Goal: Transaction & Acquisition: Purchase product/service

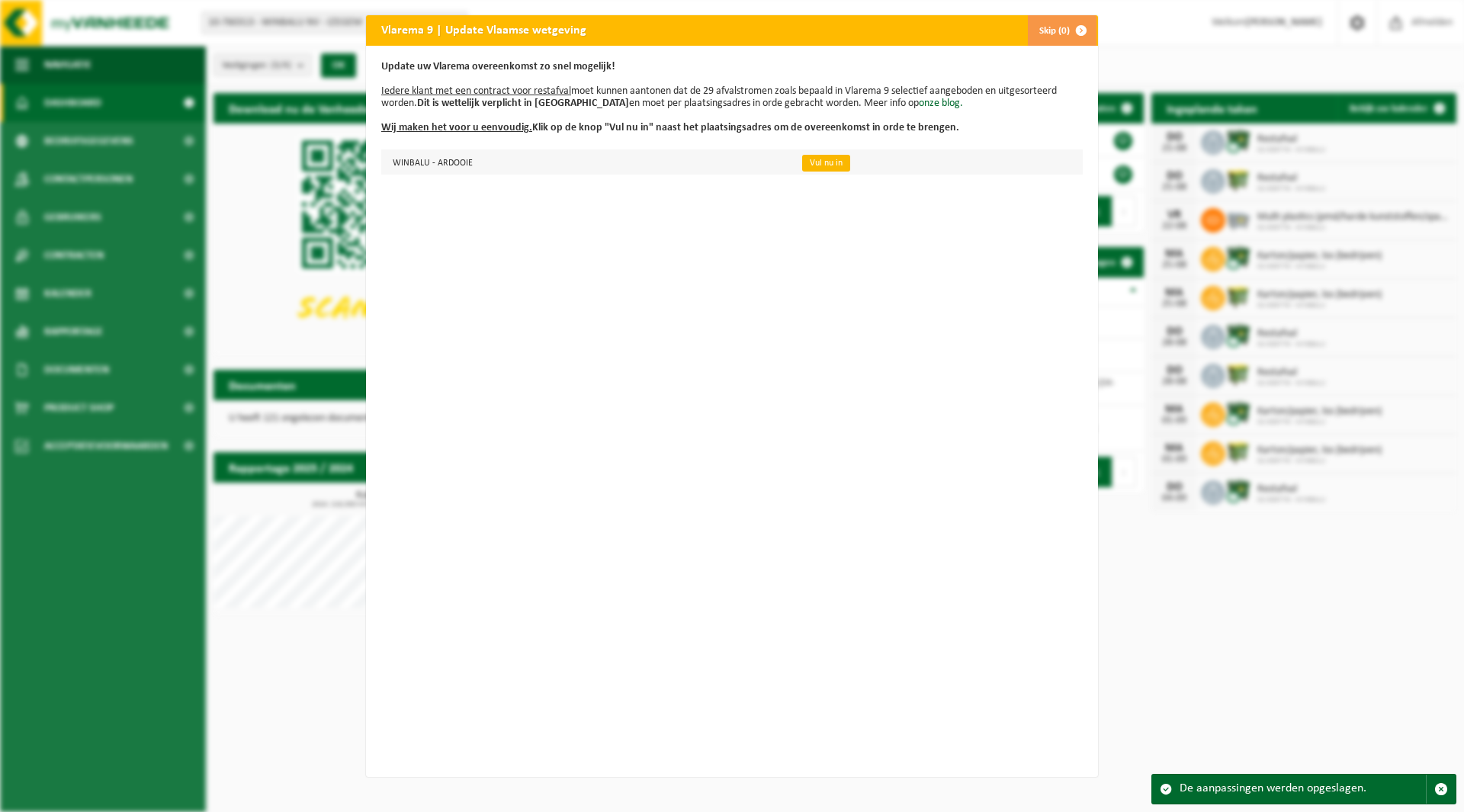
click at [822, 164] on link "Vul nu in" at bounding box center [826, 163] width 48 height 17
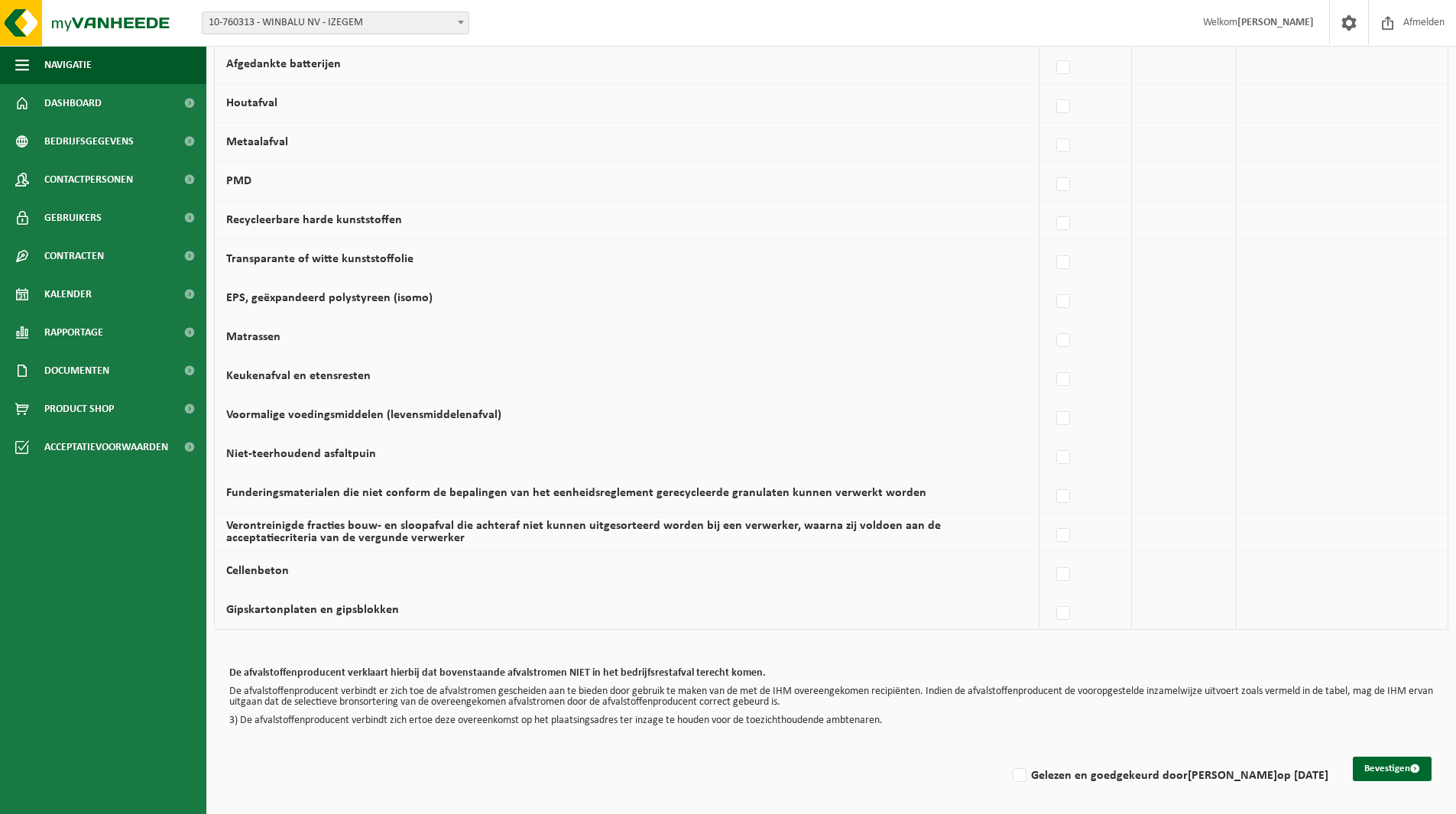
scroll to position [771, 0]
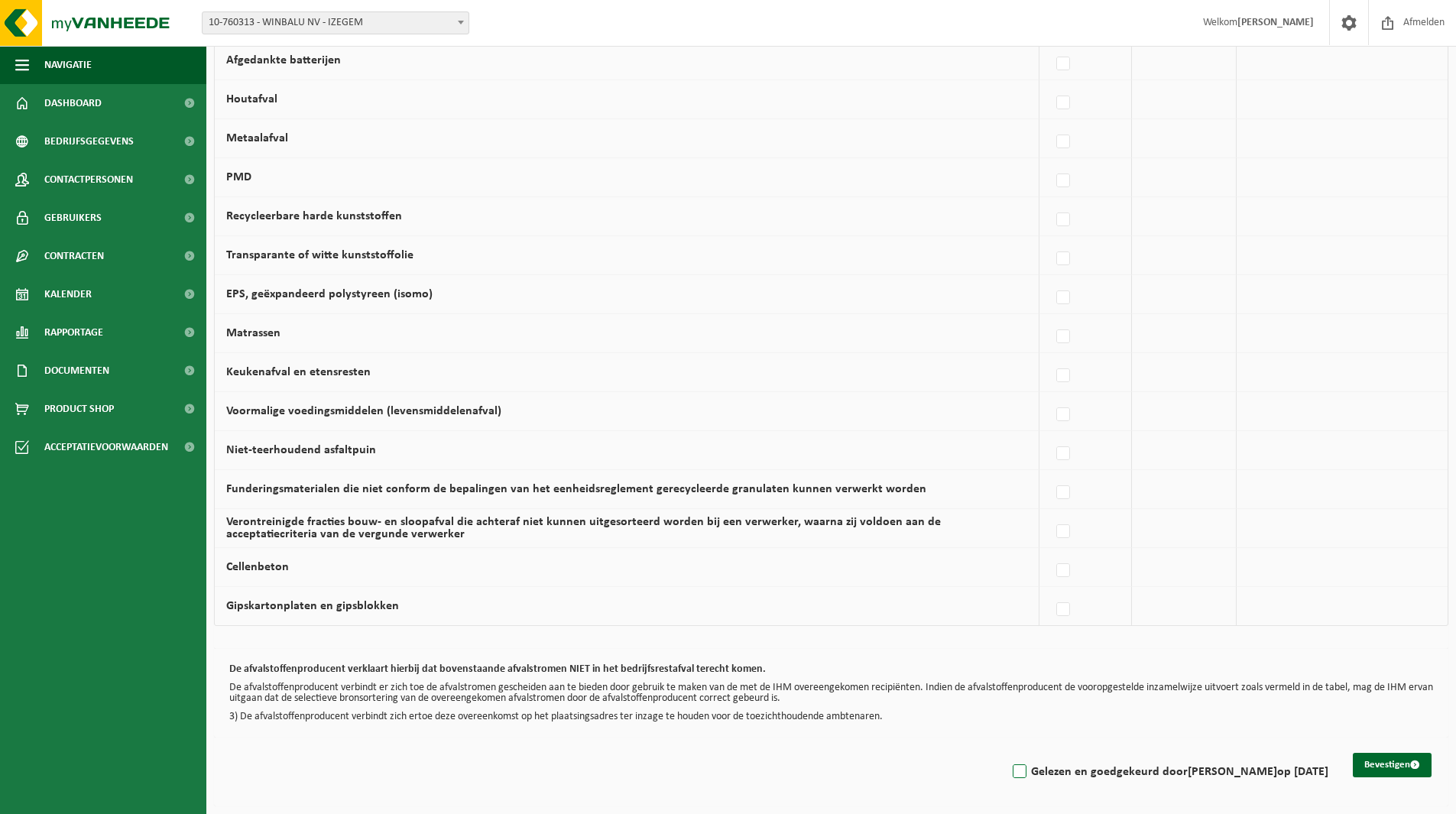
click at [1010, 776] on label "Gelezen en goedgekeurd door ELLEN VERCRUYSSE op 20/08/25" at bounding box center [1169, 771] width 319 height 23
click at [1007, 753] on input "Gelezen en goedgekeurd door ELLEN VERCRUYSSE op 20/08/25" at bounding box center [1007, 752] width 1 height 1
checkbox input "true"
click at [1386, 763] on button "Bevestigen" at bounding box center [1392, 765] width 79 height 24
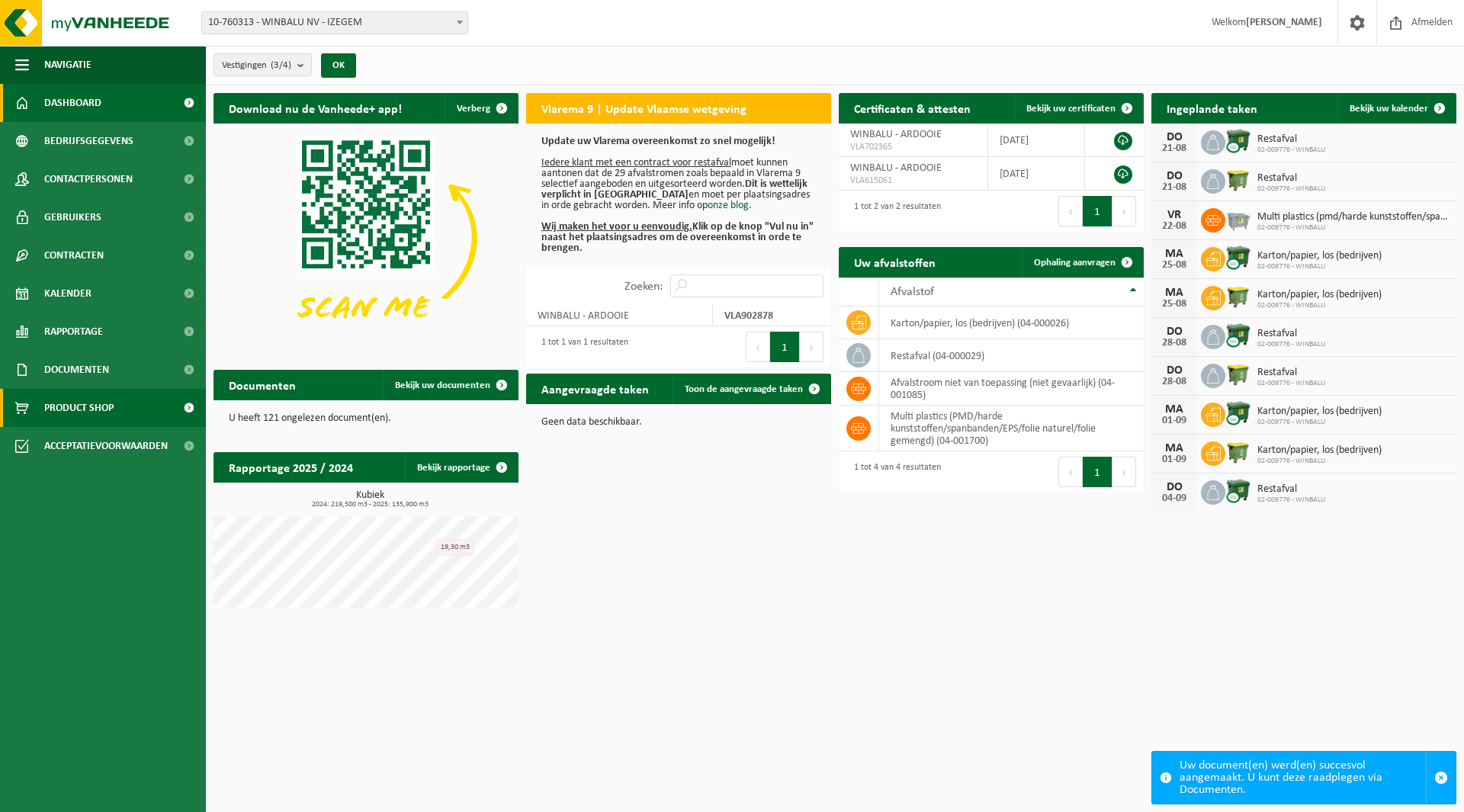
click at [65, 414] on span "Product Shop" at bounding box center [79, 407] width 69 height 38
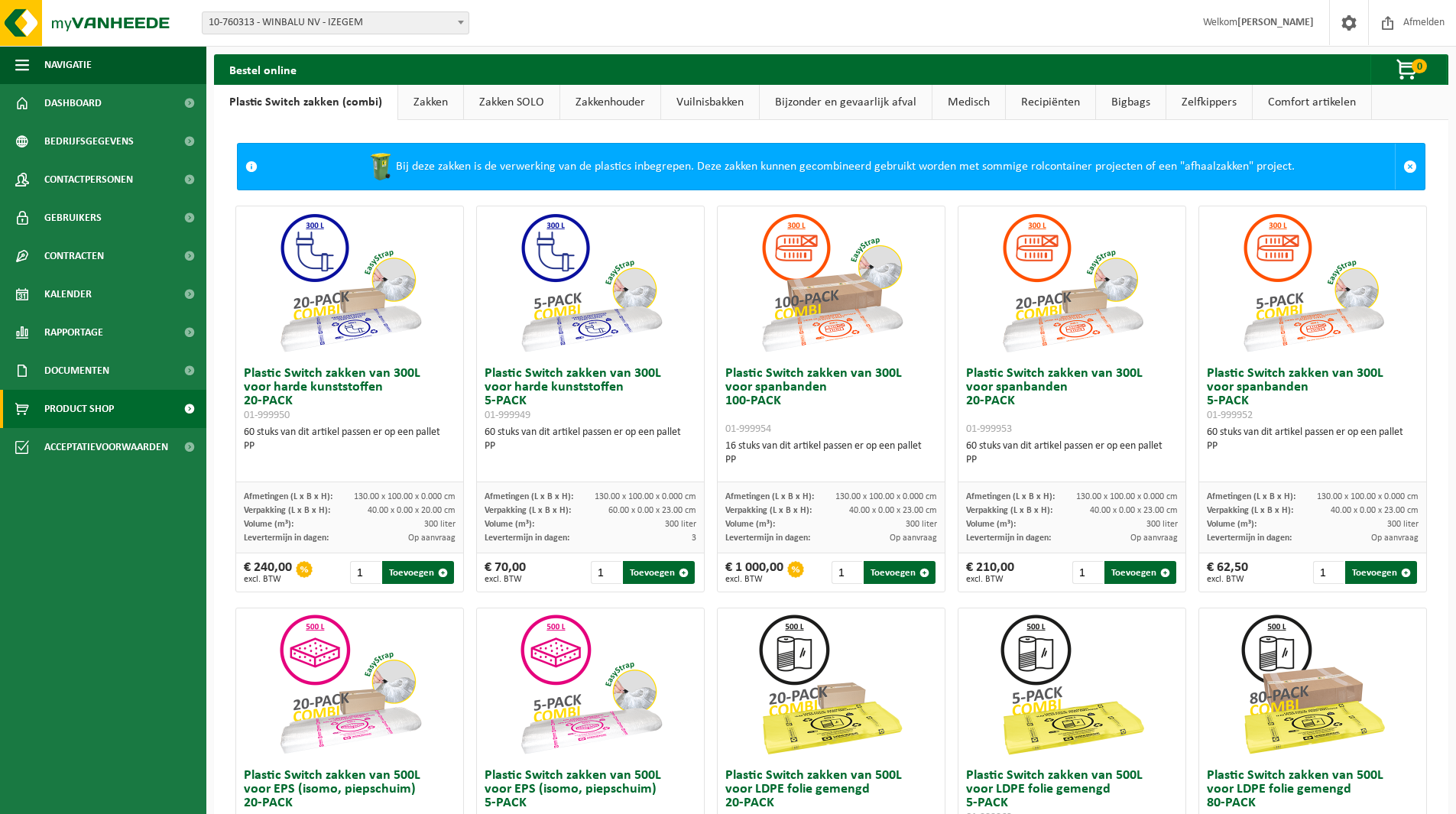
click at [433, 111] on link "Zakken" at bounding box center [430, 102] width 65 height 35
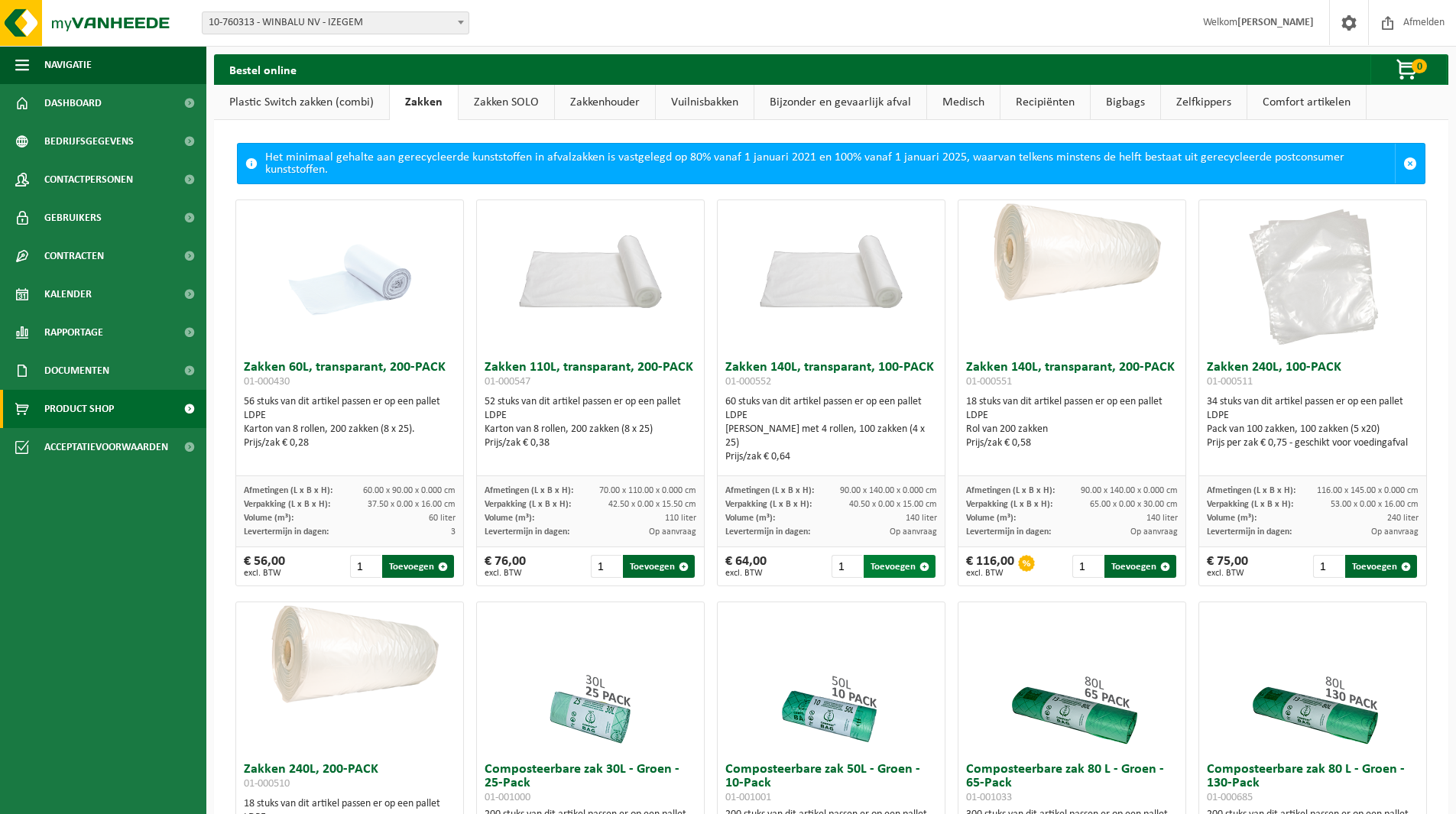
click at [890, 563] on button "Toevoegen" at bounding box center [899, 566] width 71 height 23
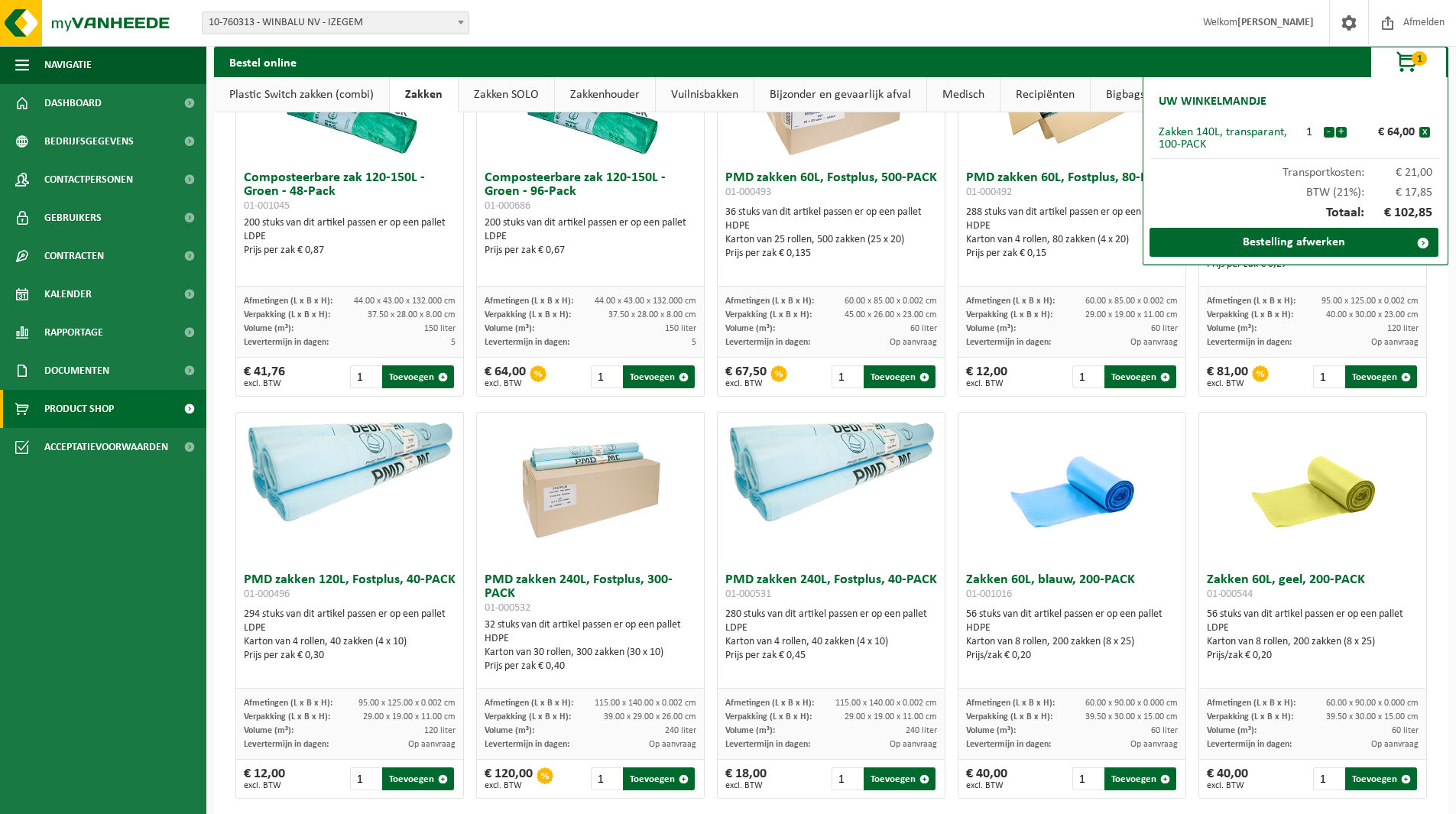
scroll to position [841, 0]
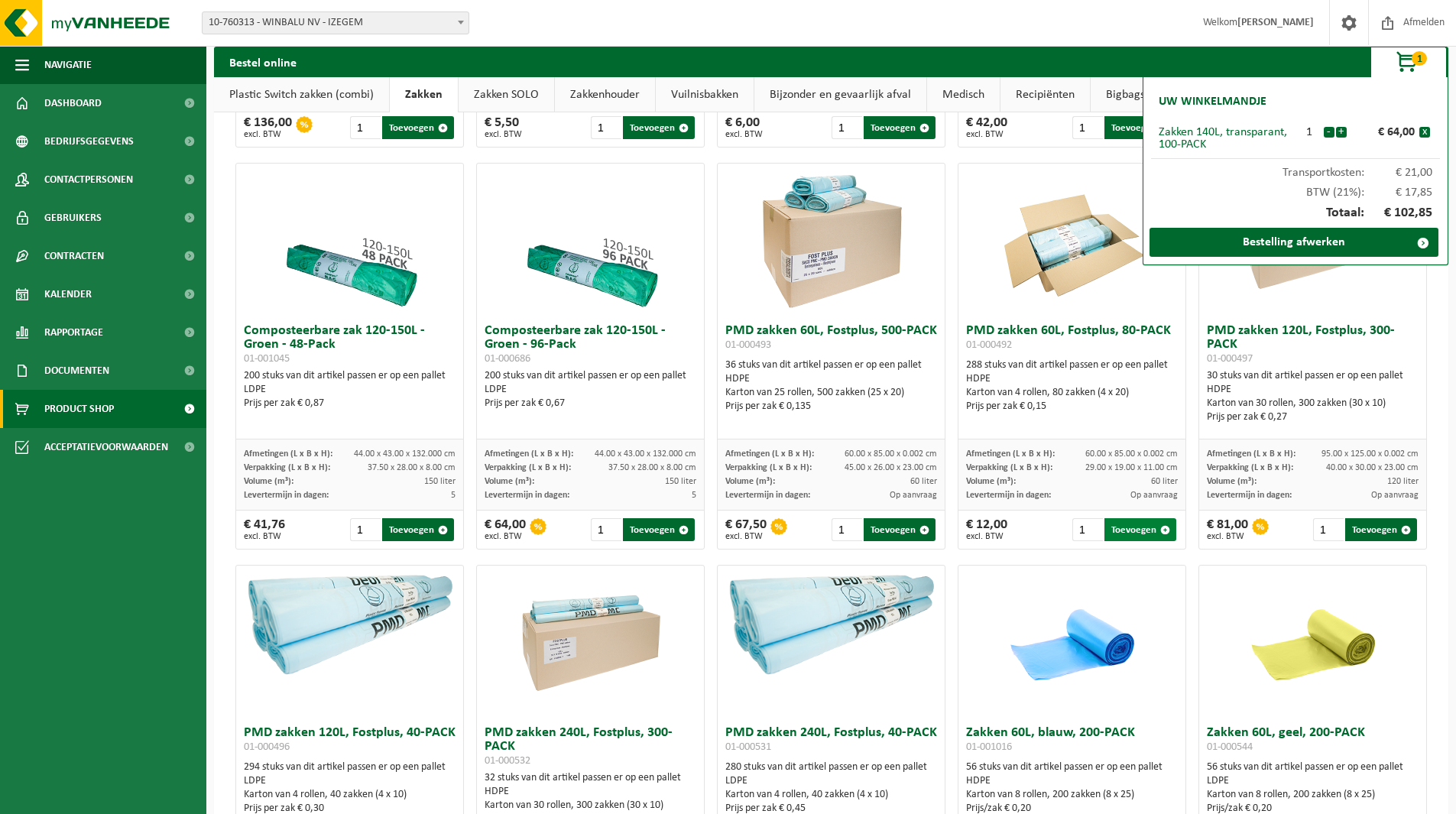
click at [1124, 533] on button "Toevoegen" at bounding box center [1140, 529] width 71 height 23
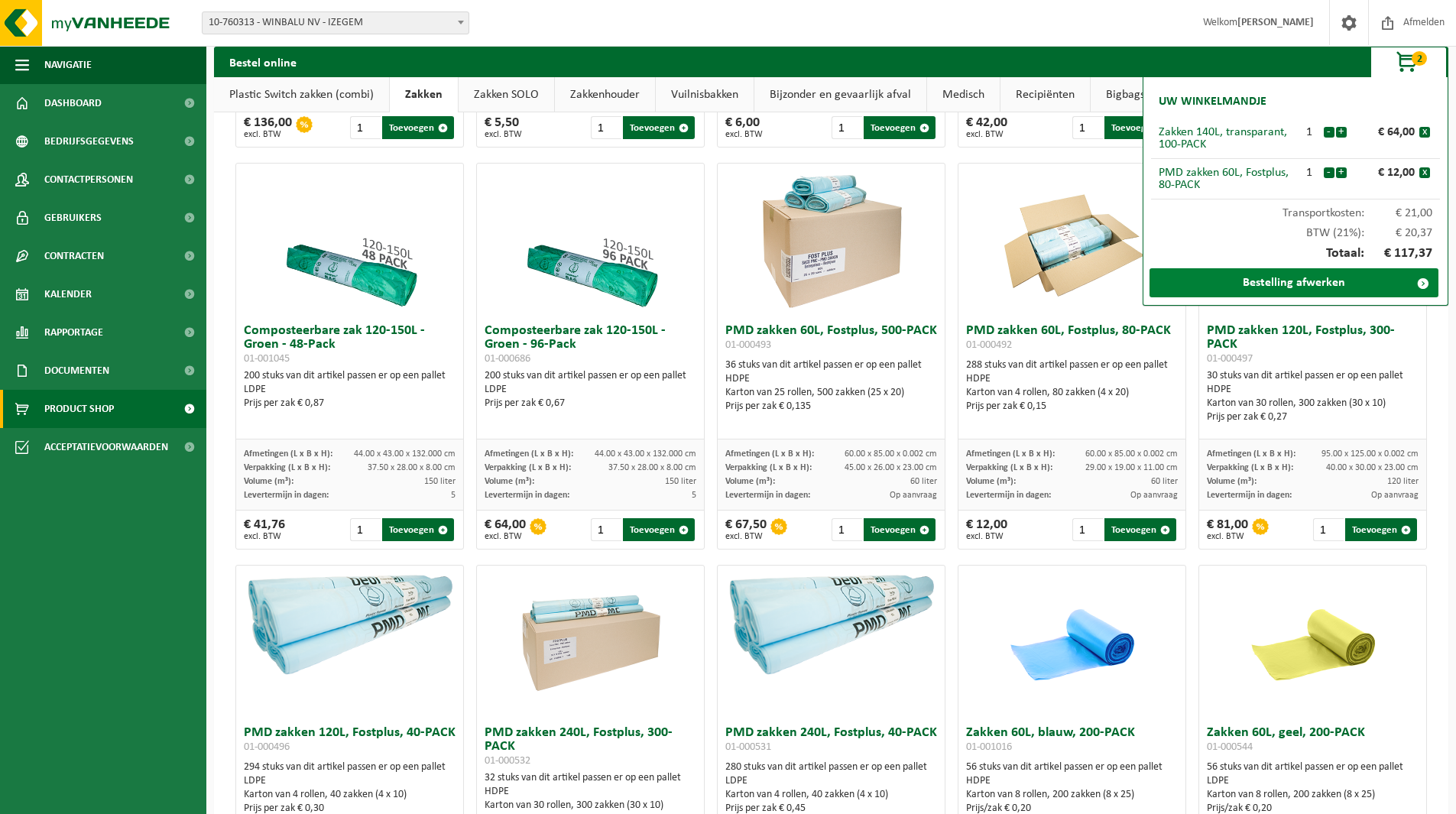
click at [1306, 290] on link "Bestelling afwerken" at bounding box center [1295, 282] width 289 height 29
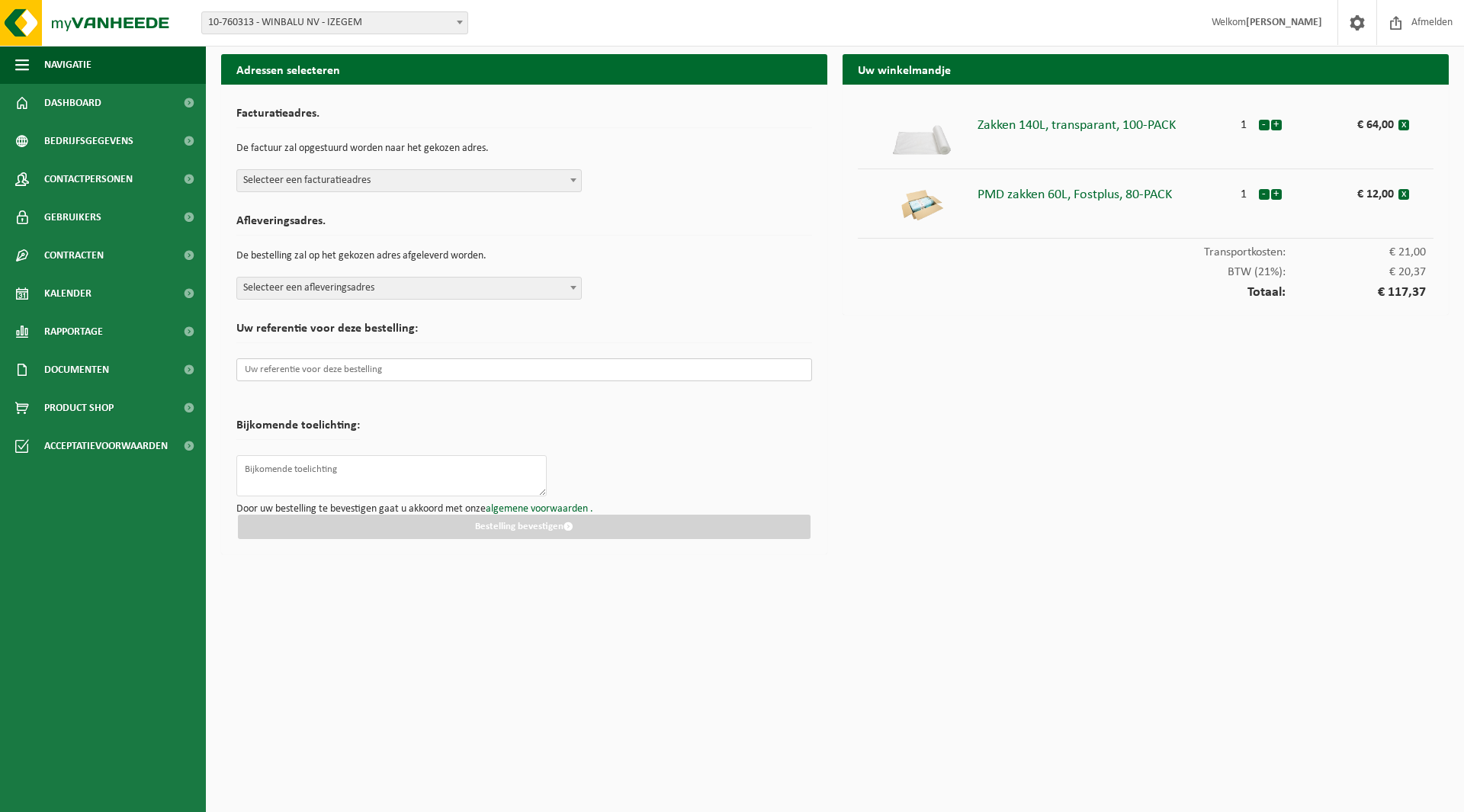
click at [393, 367] on input "text" at bounding box center [524, 369] width 575 height 23
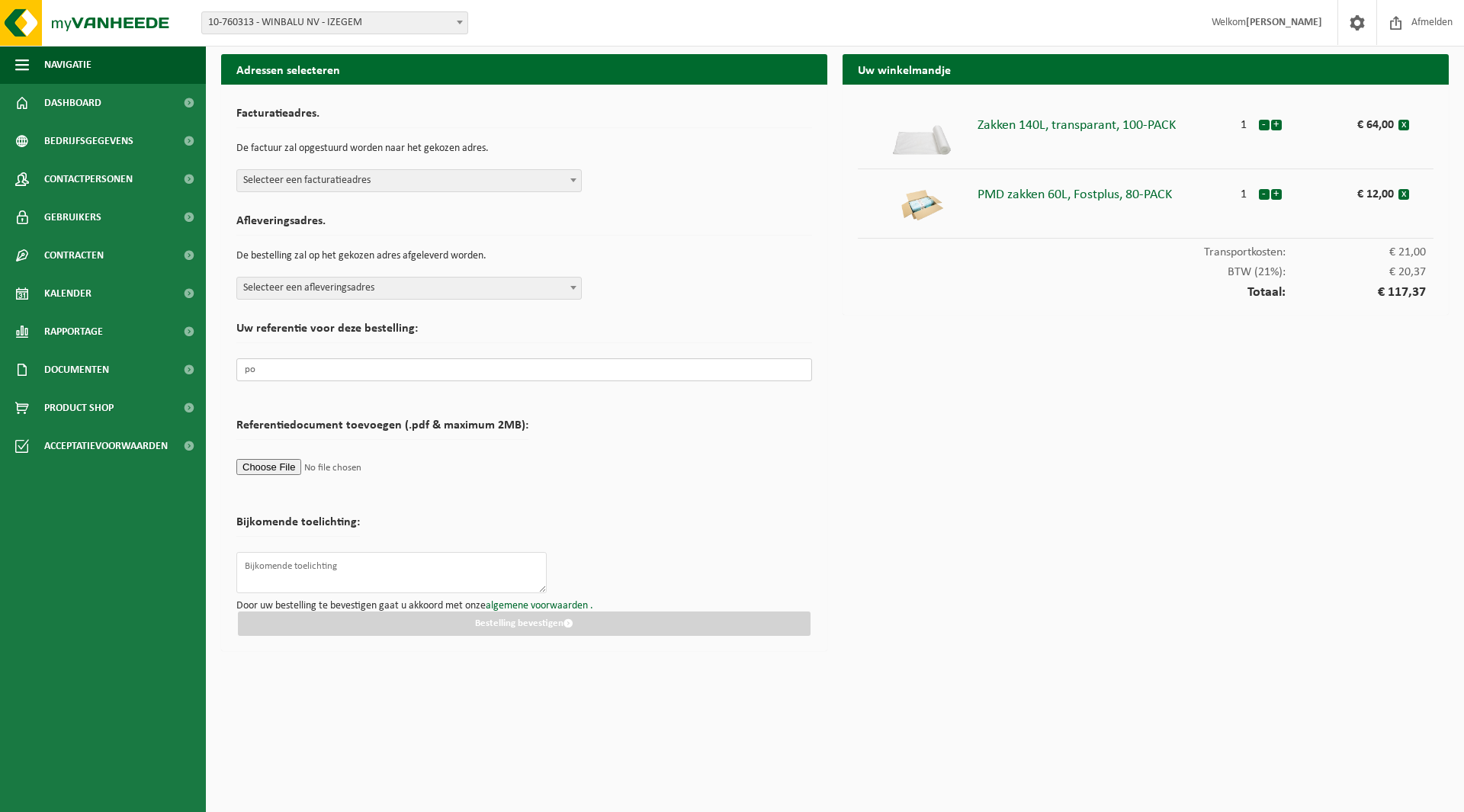
type input "p"
type input "PO002146"
click at [569, 184] on span at bounding box center [573, 179] width 15 height 19
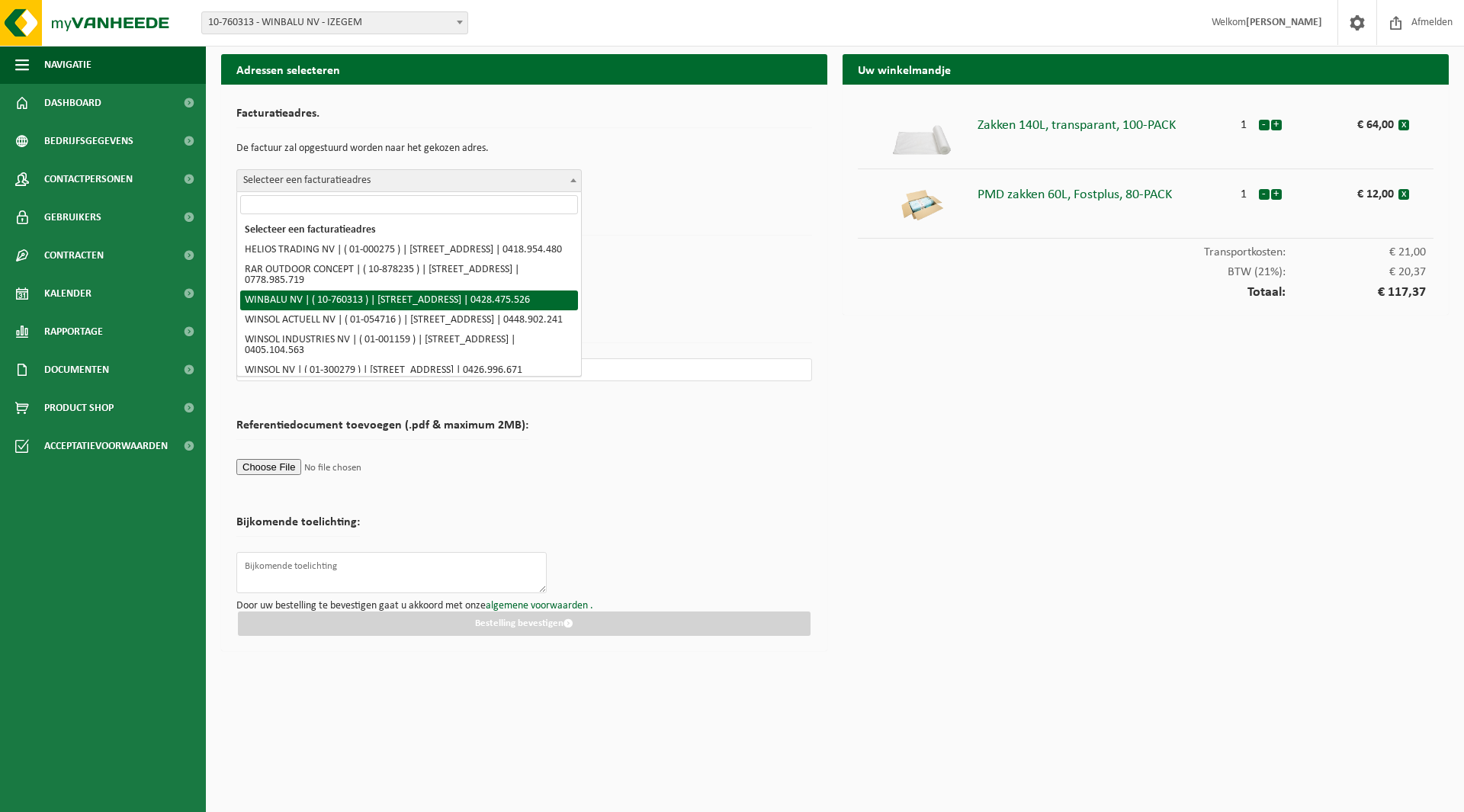
select select "10300"
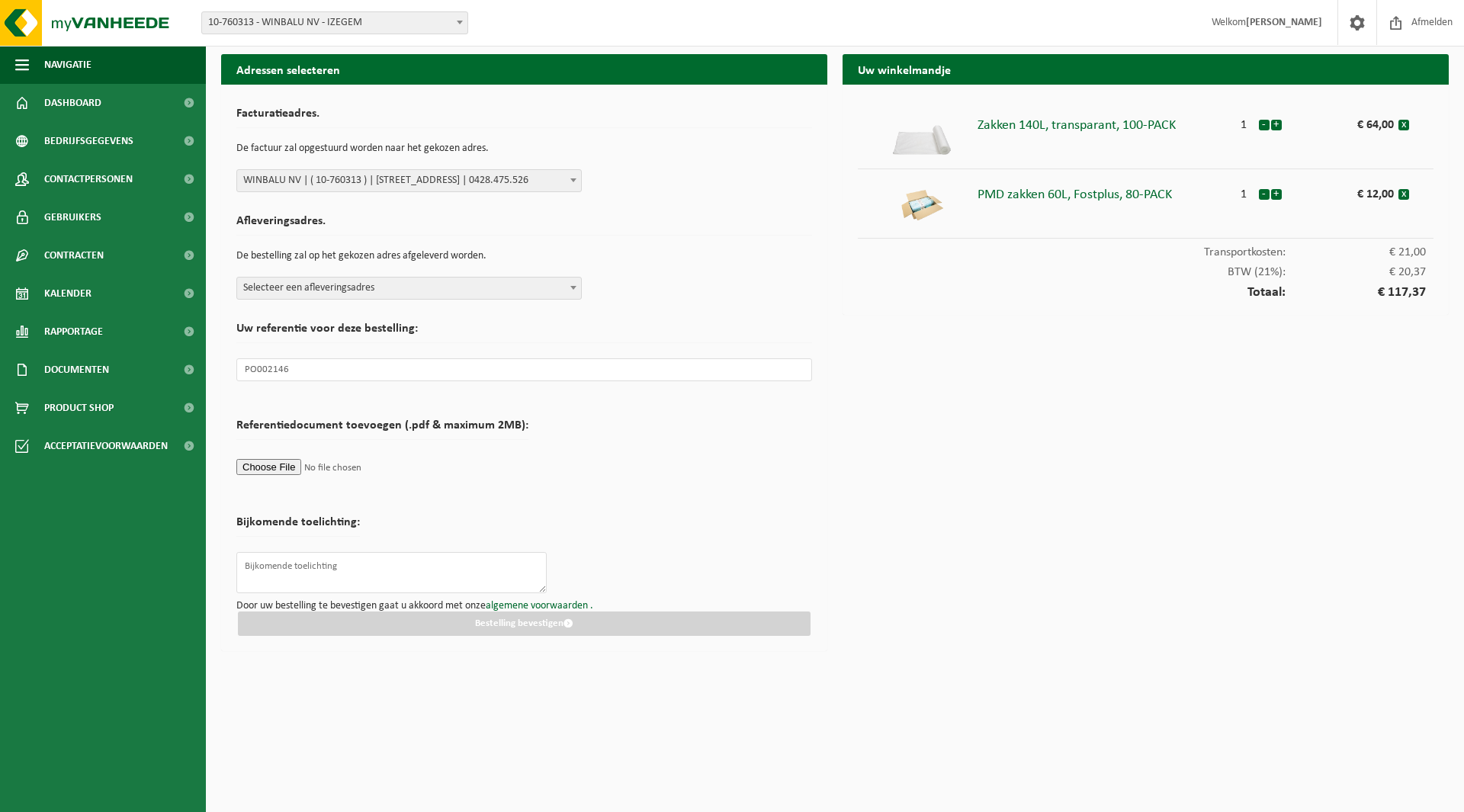
click at [575, 292] on span at bounding box center [573, 287] width 15 height 19
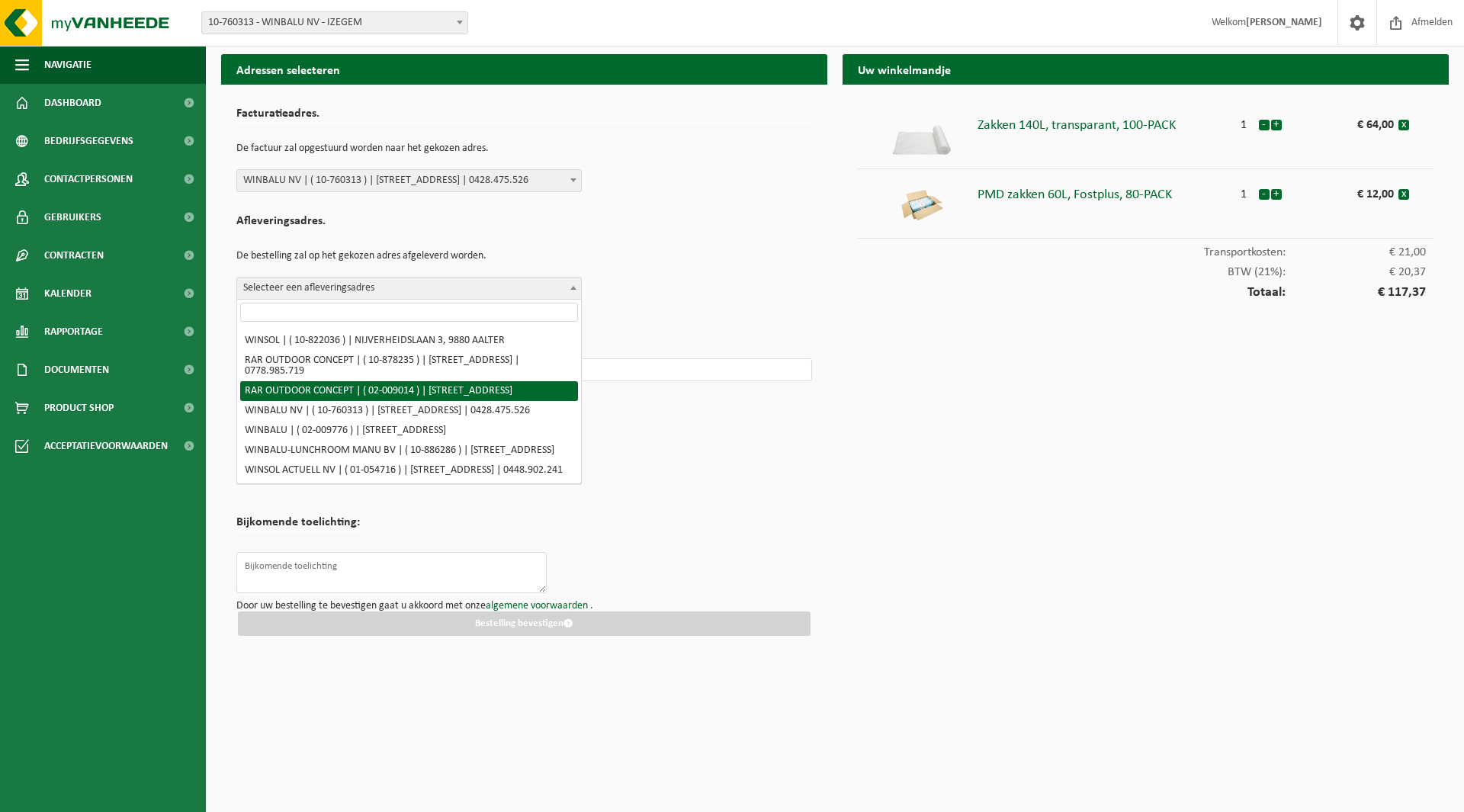
scroll to position [153, 0]
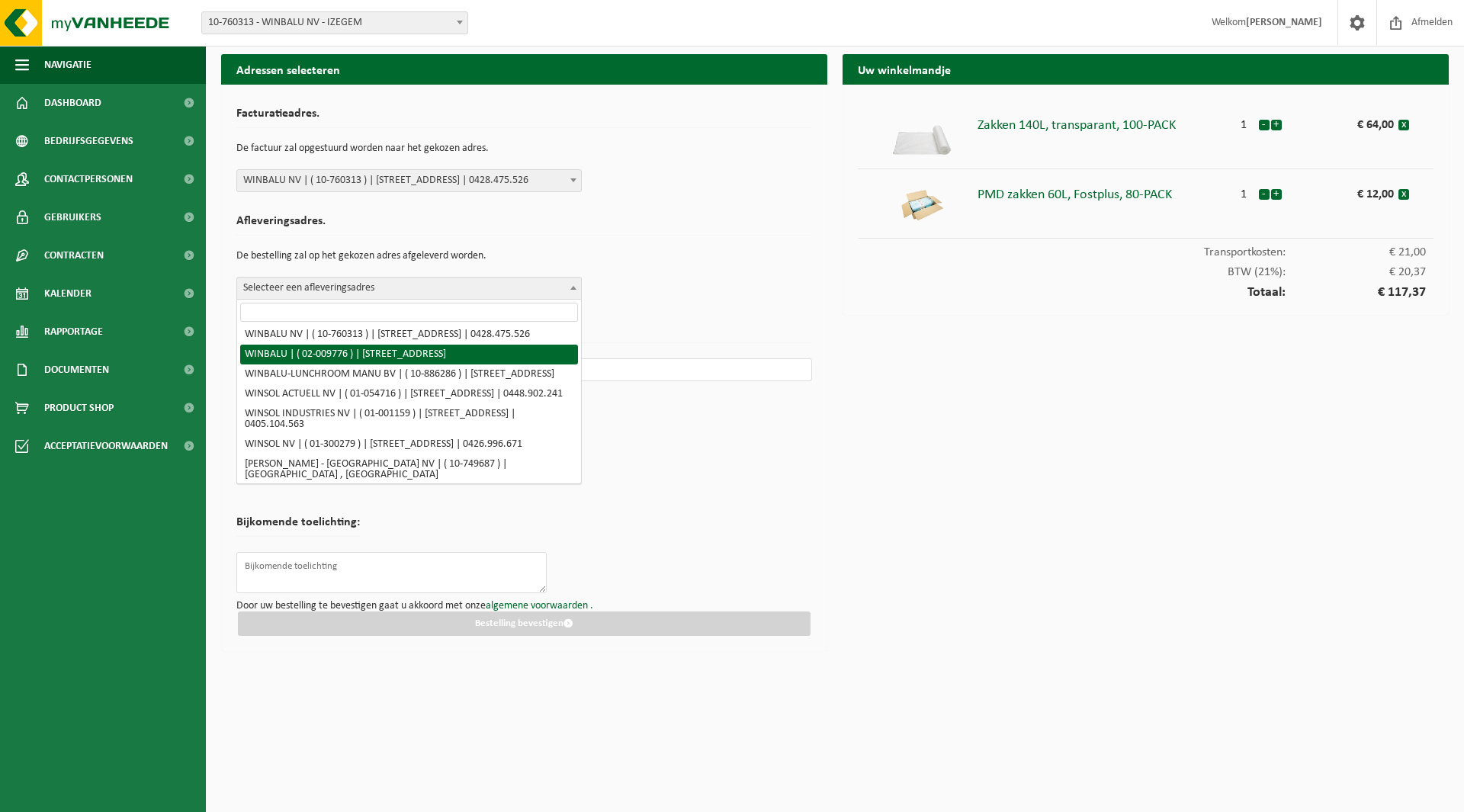
select select "1890"
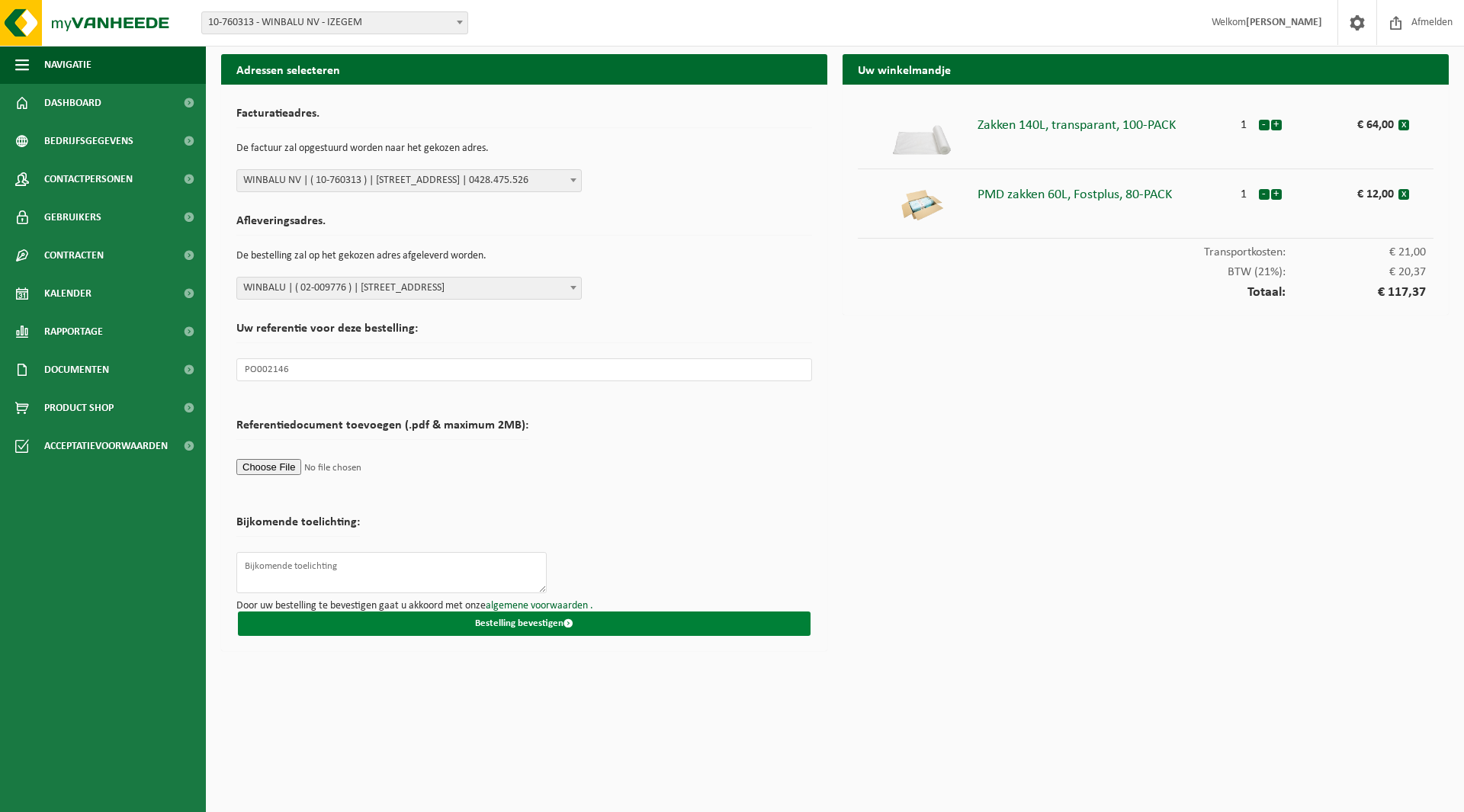
click at [501, 622] on button "Bestelling bevestigen" at bounding box center [523, 623] width 572 height 24
